Goal: Navigation & Orientation: Understand site structure

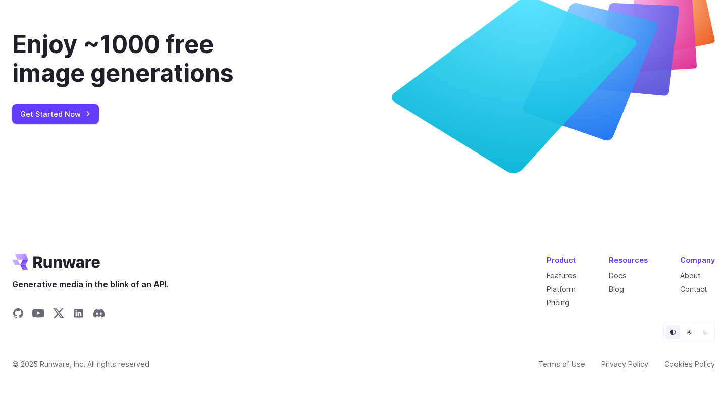
scroll to position [3843, 0]
click at [693, 277] on link "About" at bounding box center [690, 275] width 20 height 9
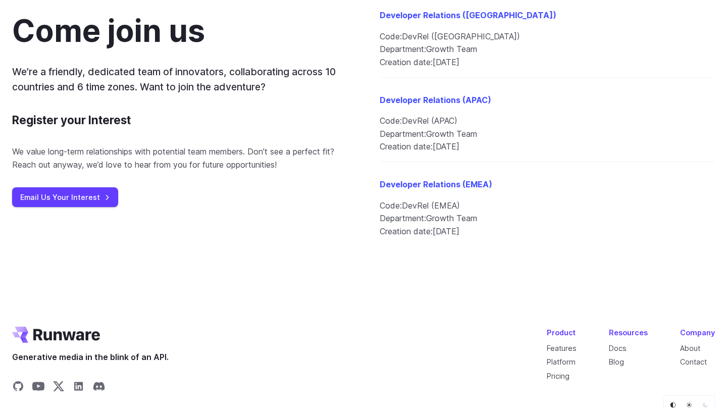
scroll to position [1233, 0]
